Goal: Task Accomplishment & Management: Manage account settings

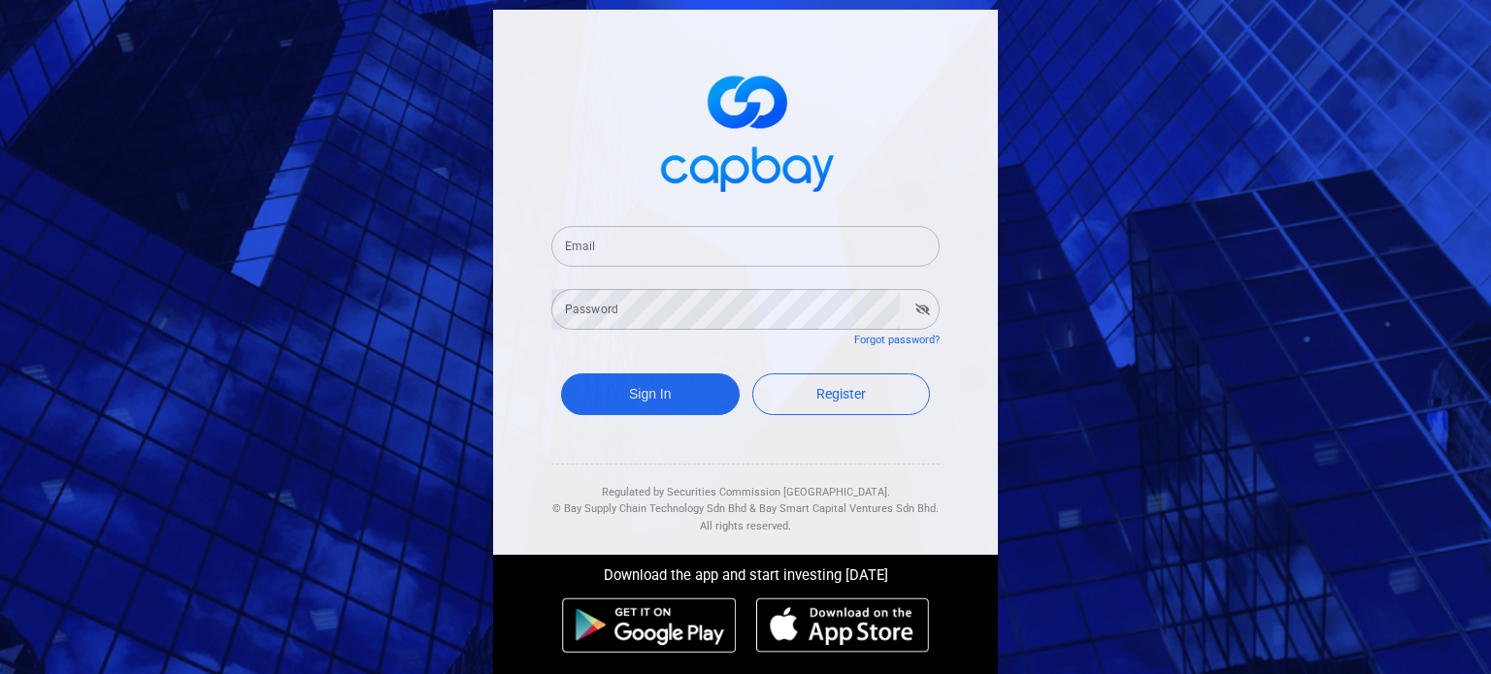
click at [764, 244] on input "Email" at bounding box center [745, 246] width 388 height 41
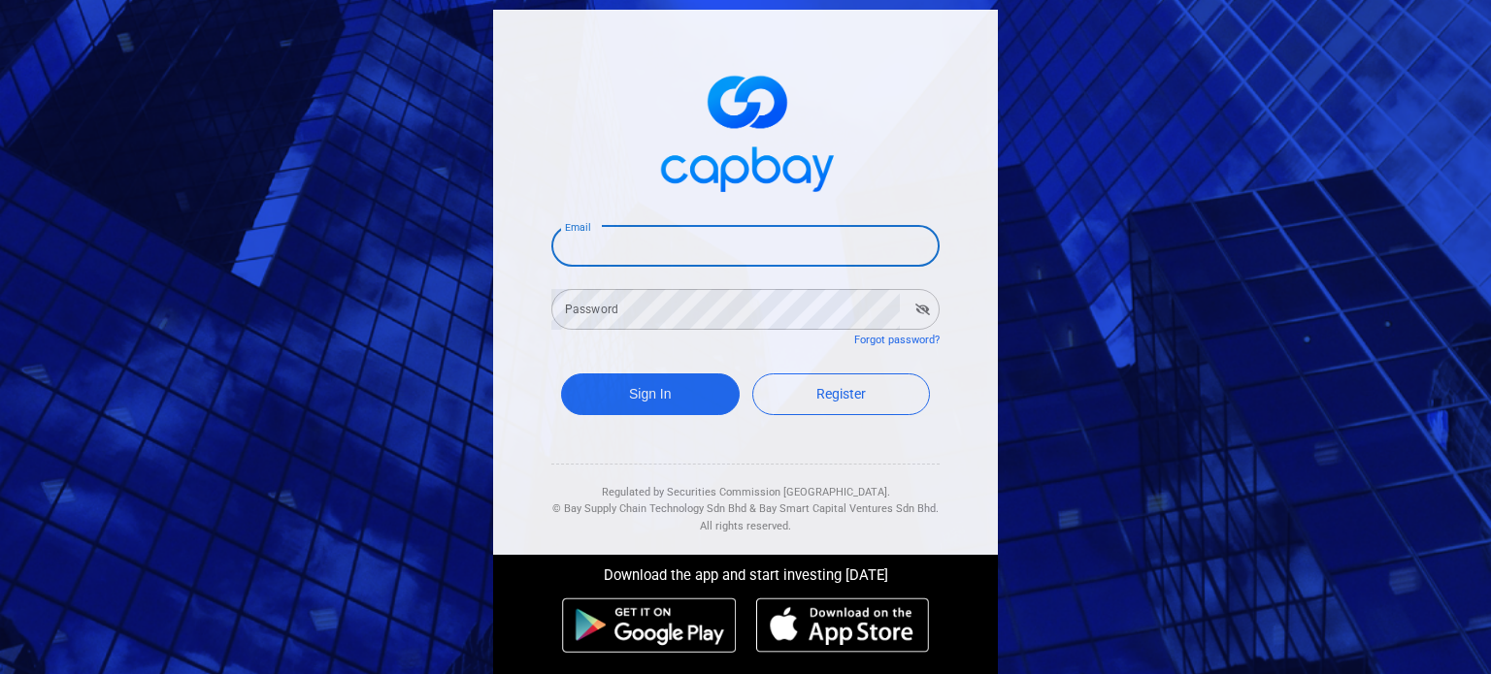
type input "[EMAIL_ADDRESS][DOMAIN_NAME]"
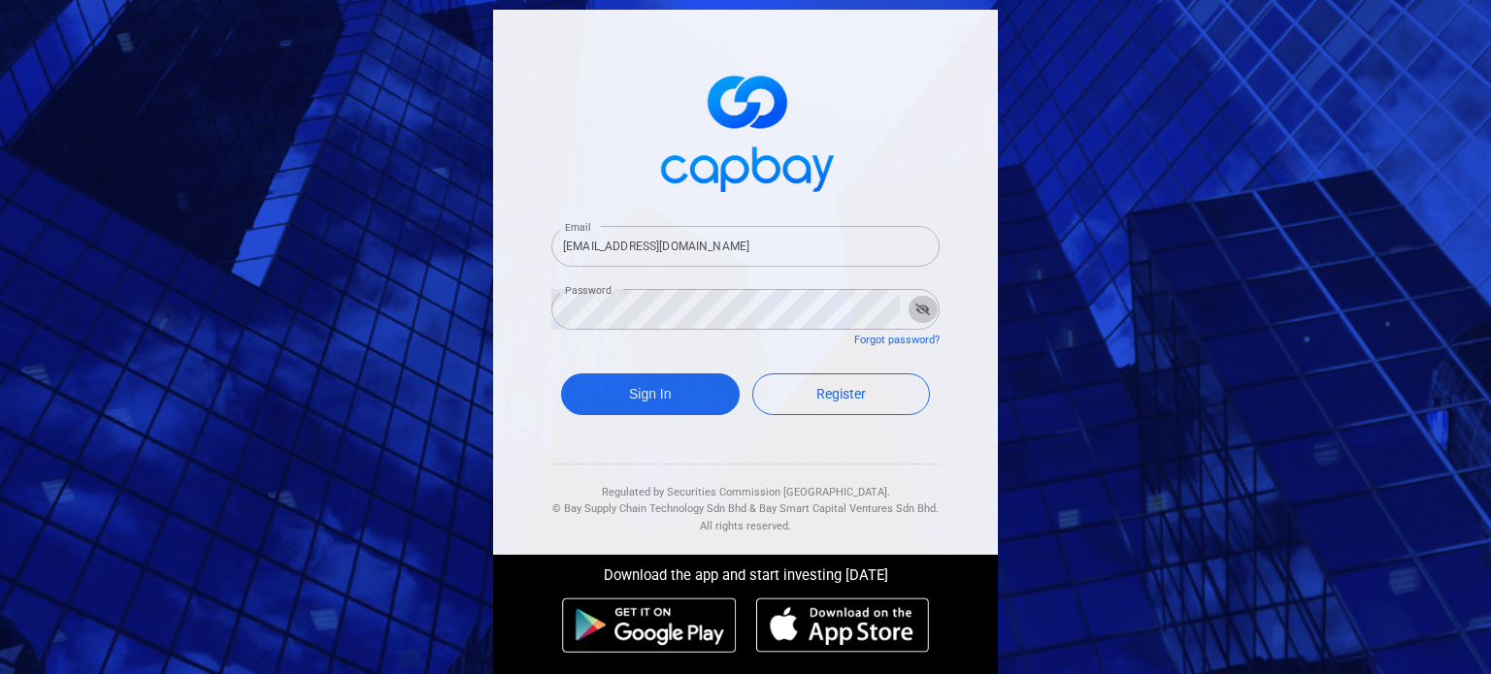
click at [915, 306] on icon "button" at bounding box center [922, 310] width 15 height 12
click at [706, 388] on button "Sign In" at bounding box center [650, 395] width 179 height 42
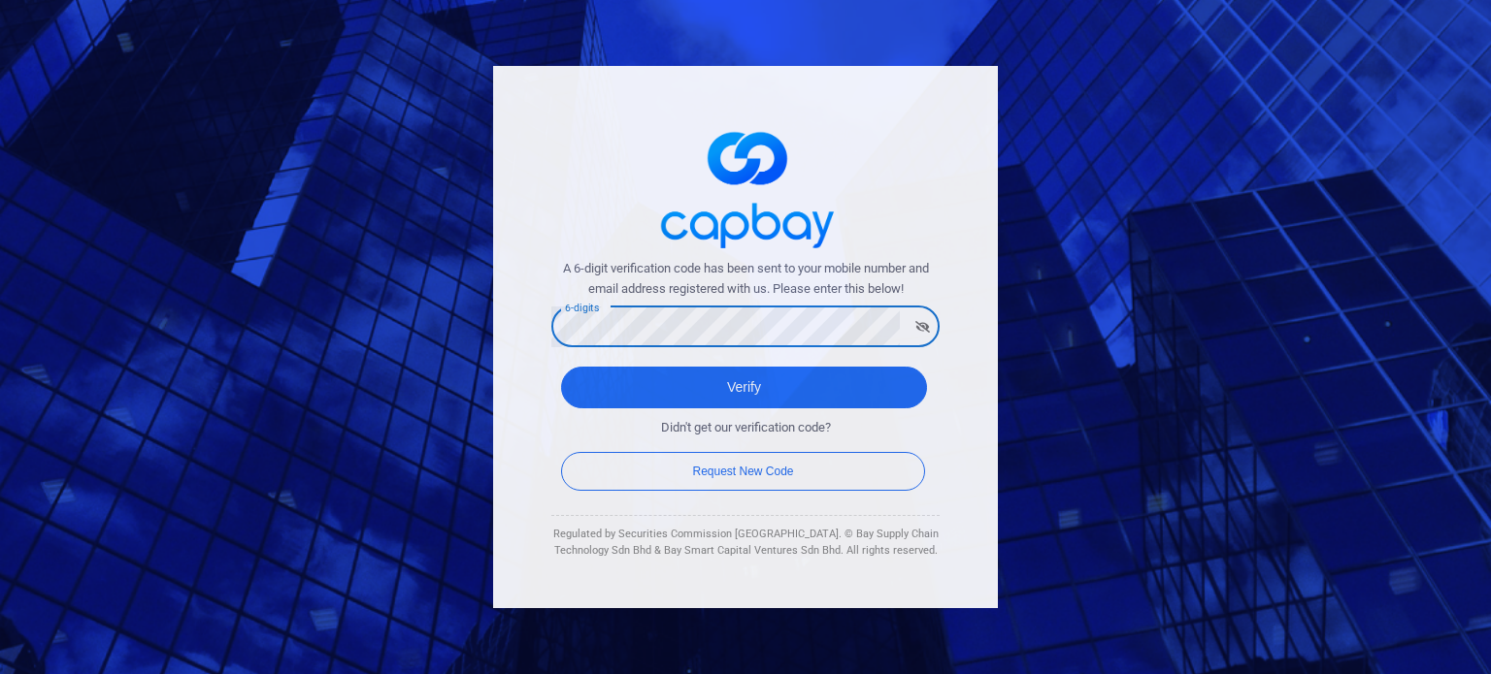
click at [918, 322] on icon "button" at bounding box center [922, 327] width 15 height 12
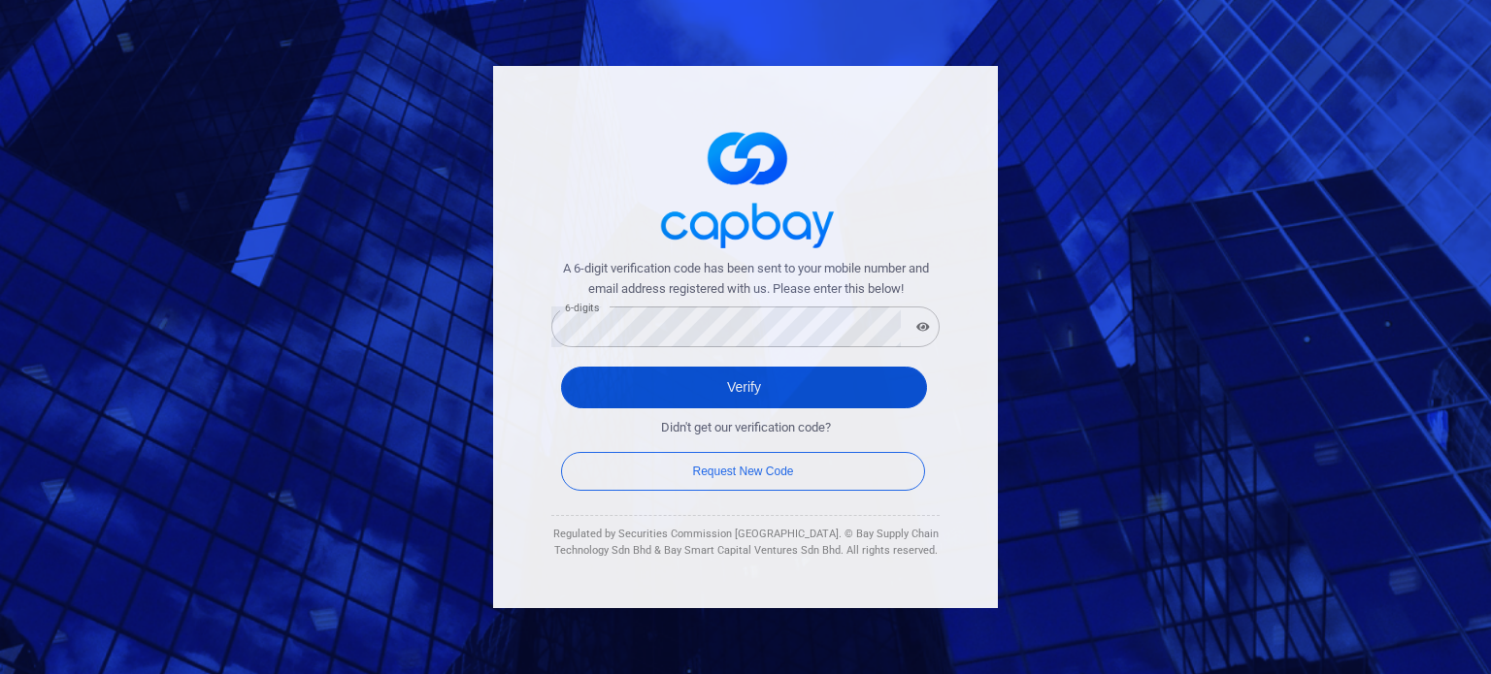
click at [882, 402] on button "Verify" at bounding box center [744, 388] width 366 height 42
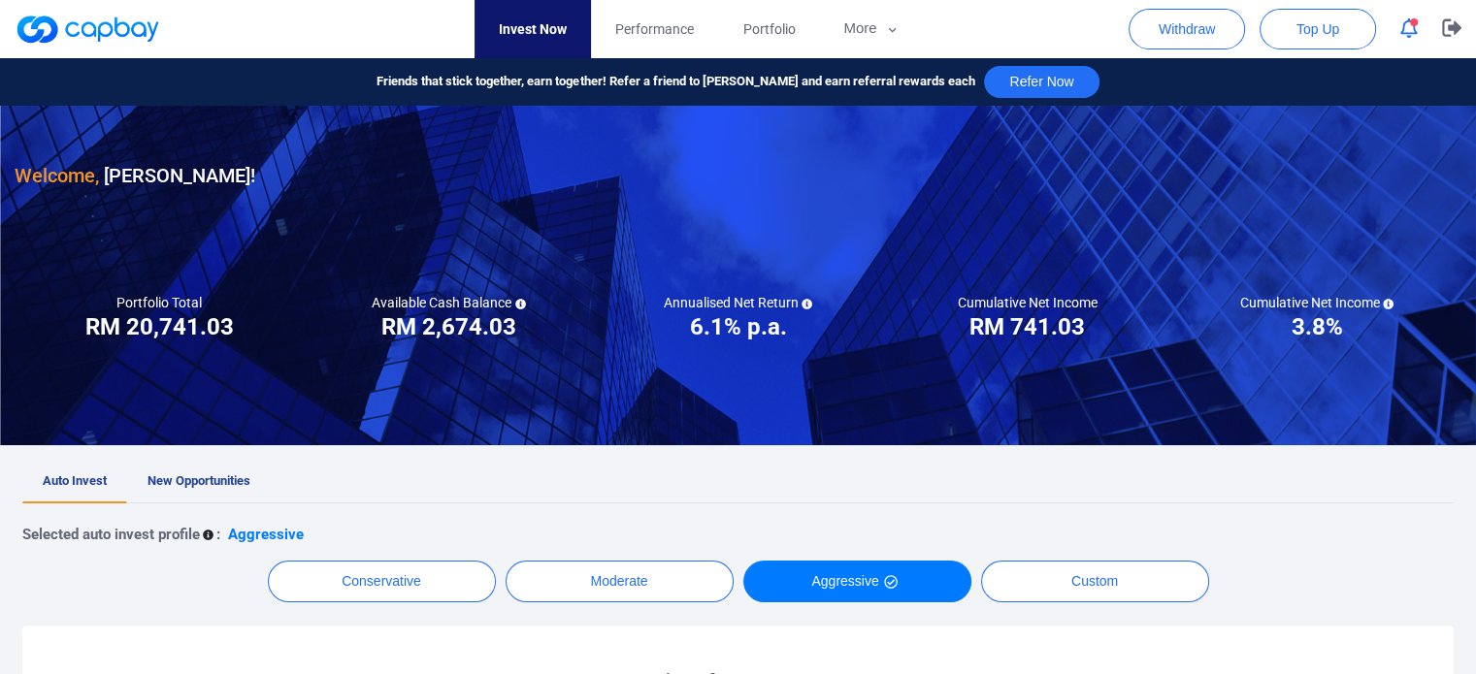
click at [1406, 30] on icon "button" at bounding box center [1408, 28] width 17 height 20
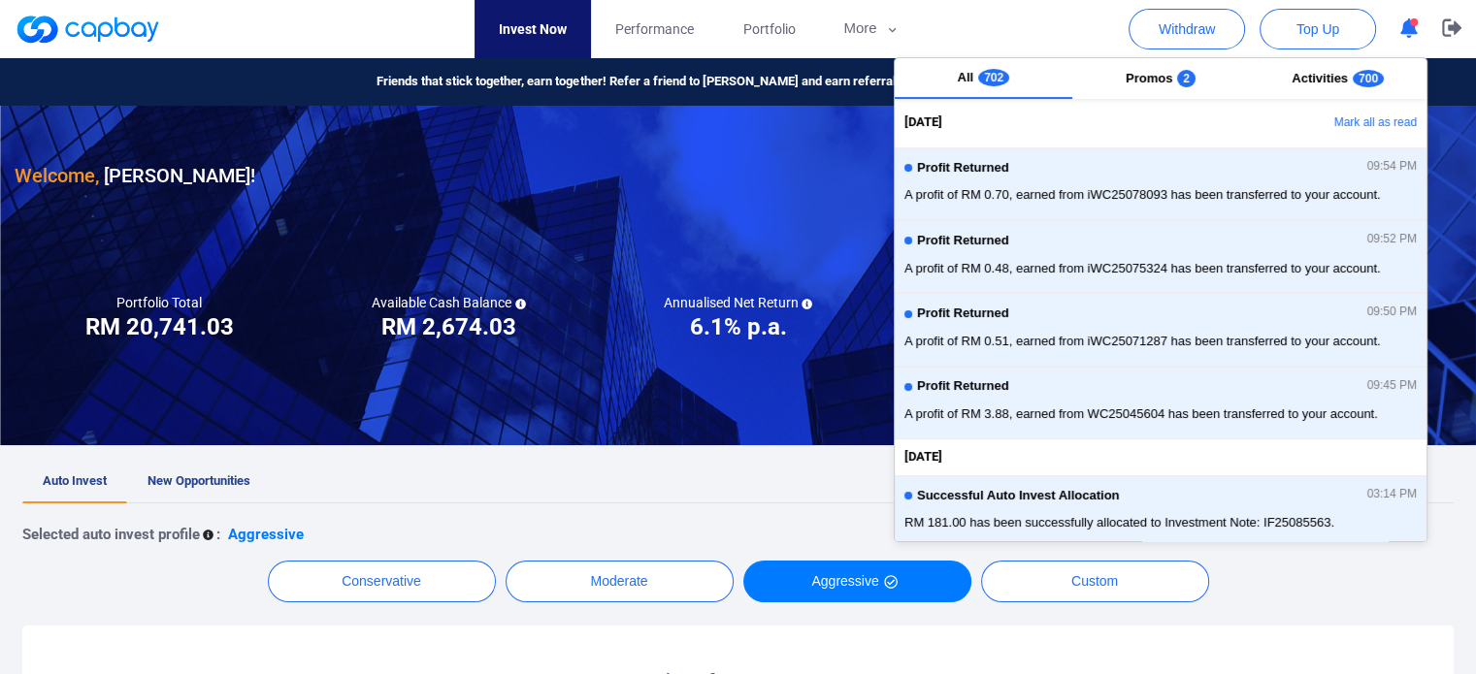
click at [739, 173] on div "Welcome, [PERSON_NAME] !" at bounding box center [738, 148] width 1447 height 85
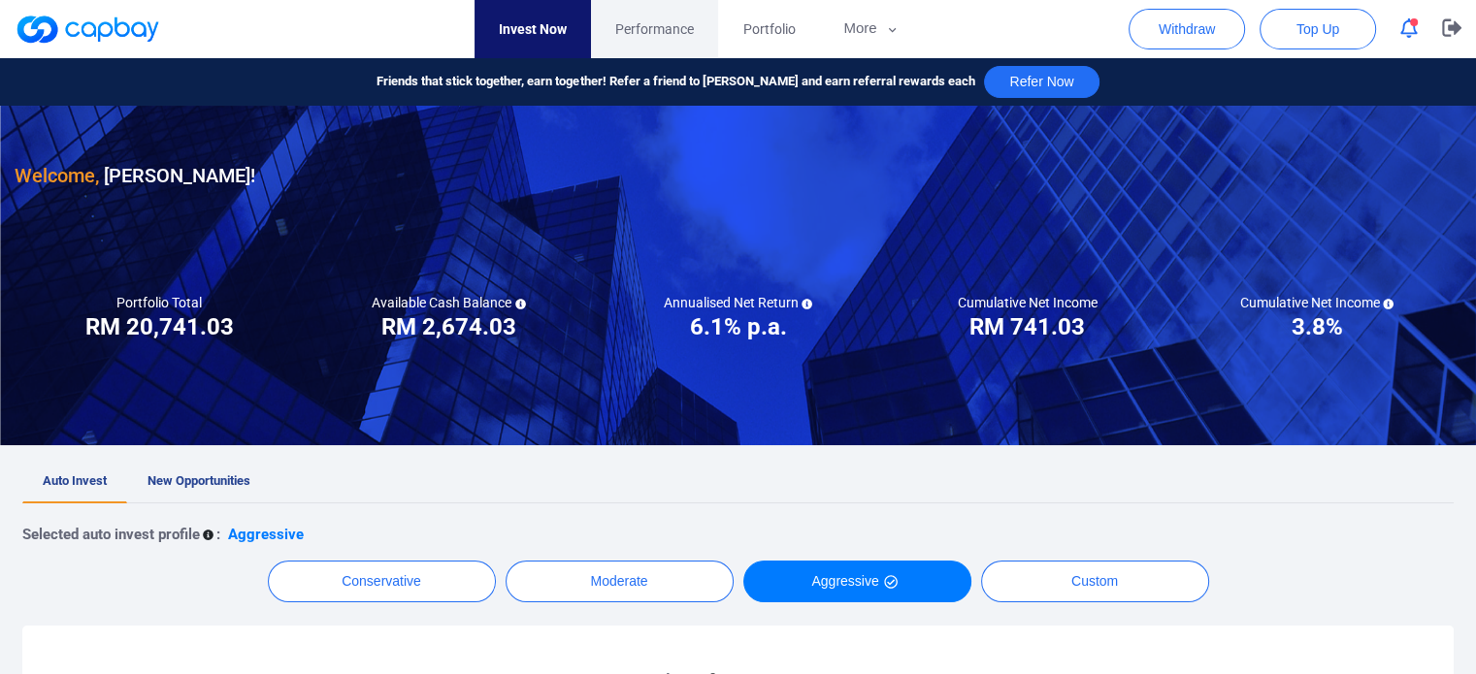
click at [657, 33] on span "Performance" at bounding box center [654, 28] width 79 height 21
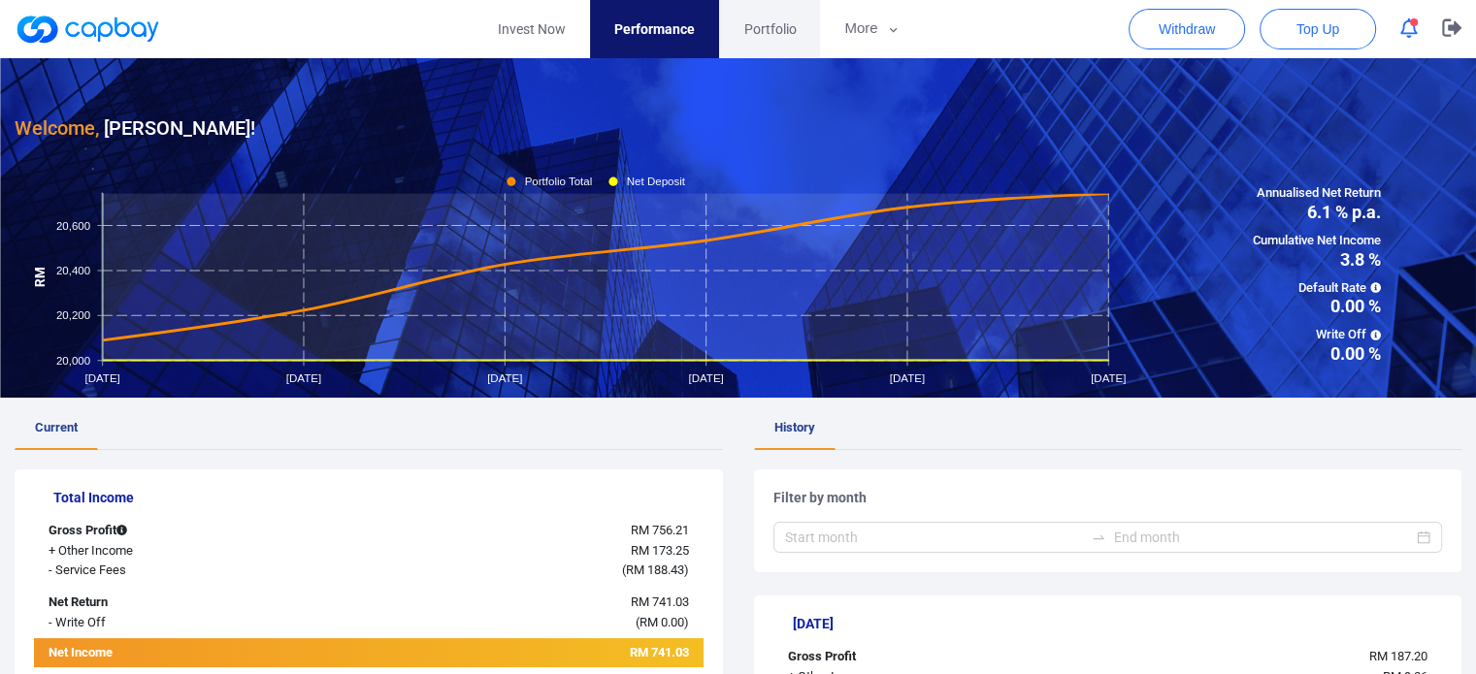
click at [748, 38] on span "Portfolio" at bounding box center [769, 28] width 52 height 21
